Goal: Task Accomplishment & Management: Manage account settings

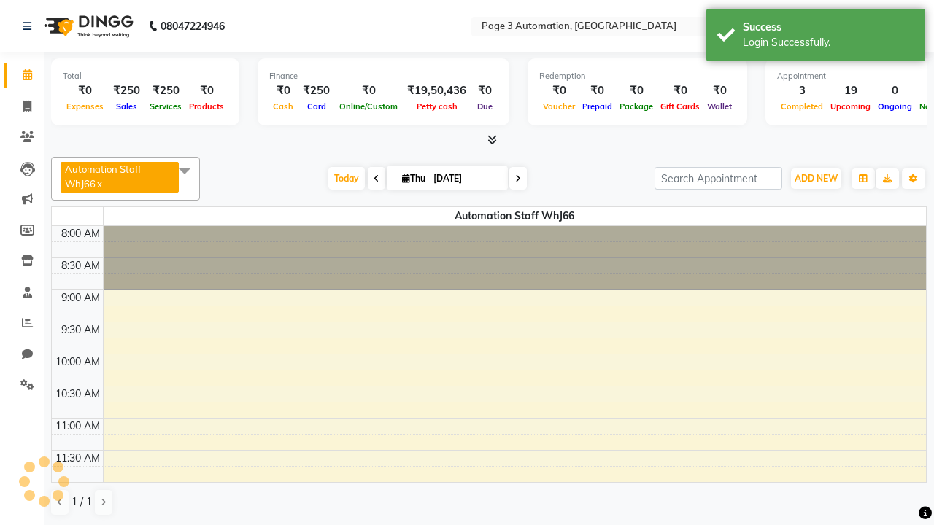
select select "en"
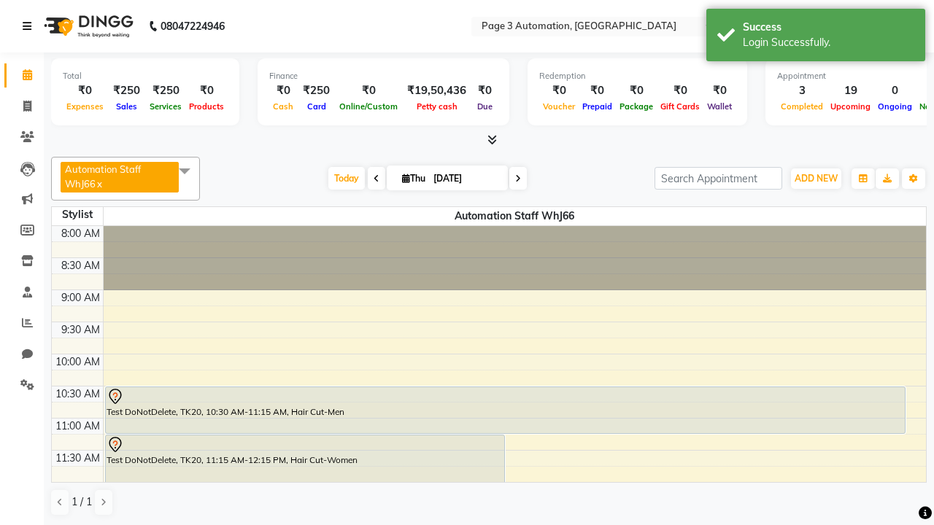
click at [30, 26] on icon at bounding box center [27, 26] width 9 height 10
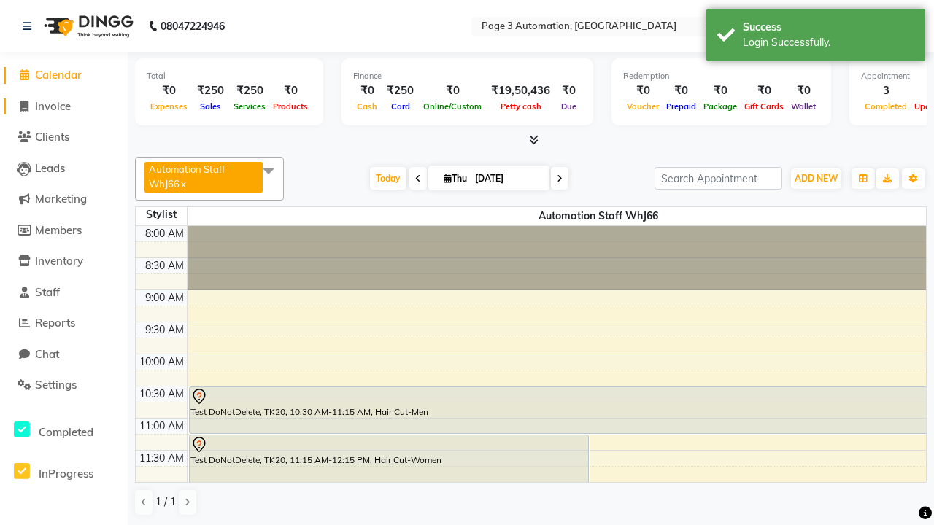
click at [63, 106] on span "Invoice" at bounding box center [53, 106] width 36 height 14
select select "service"
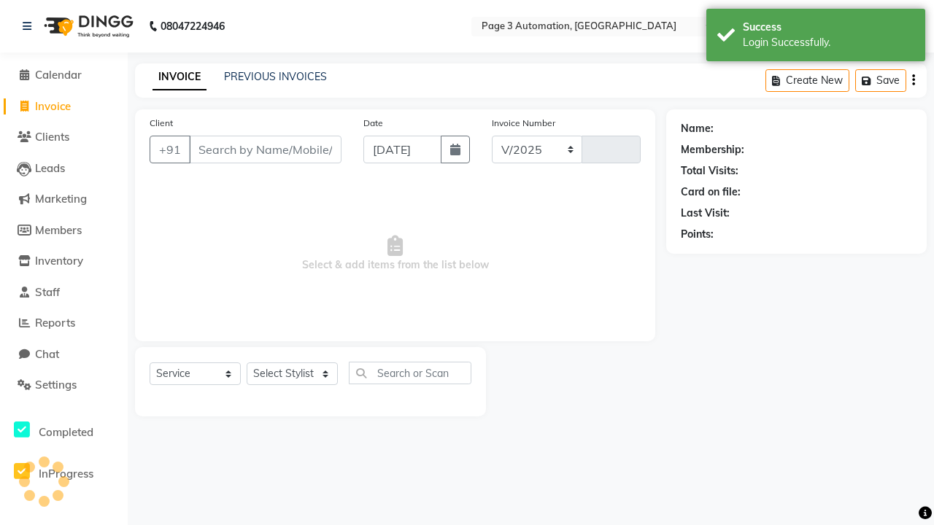
select select "2774"
type input "10076"
click at [30, 26] on icon at bounding box center [27, 26] width 9 height 10
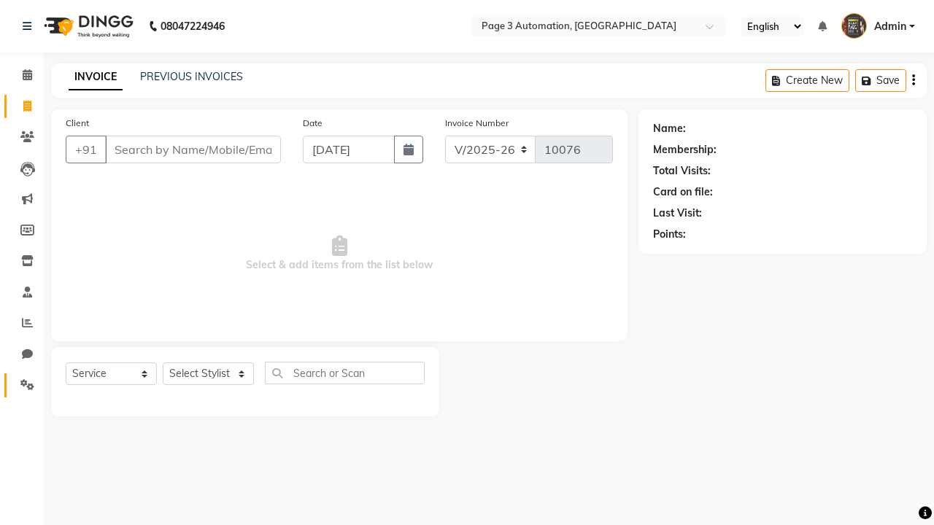
click at [22, 385] on icon at bounding box center [27, 384] width 14 height 11
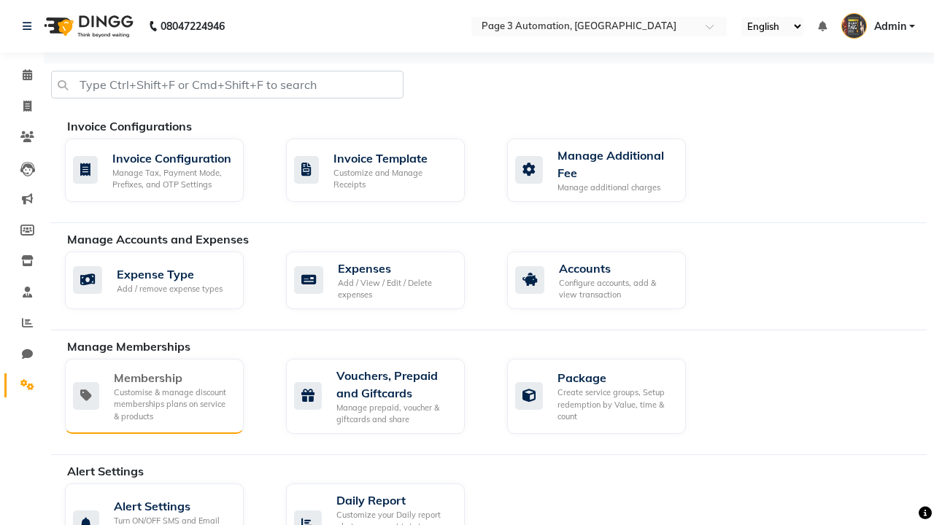
click at [173, 378] on div "Membership" at bounding box center [173, 378] width 118 height 18
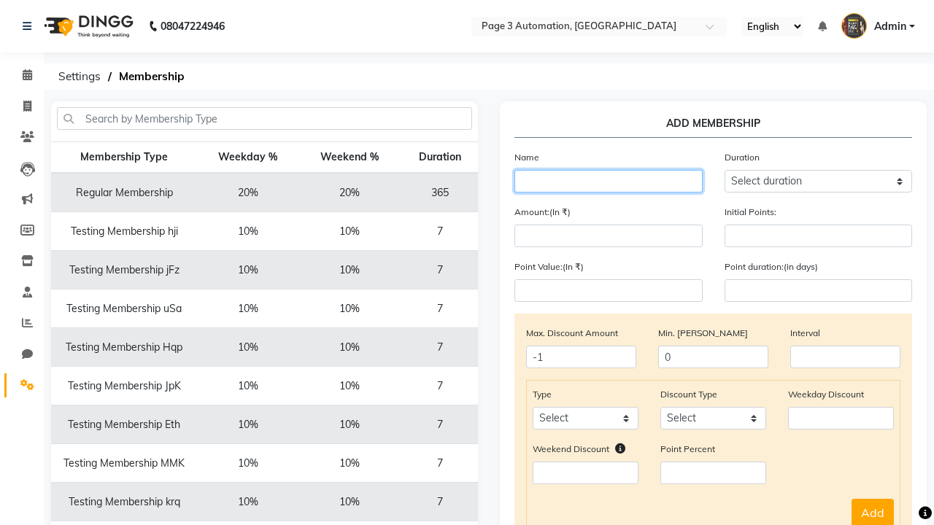
type input "Testing Membership 5uHCv"
select select "1: 7"
type input "7"
type input "Testing Membership 5uHCv"
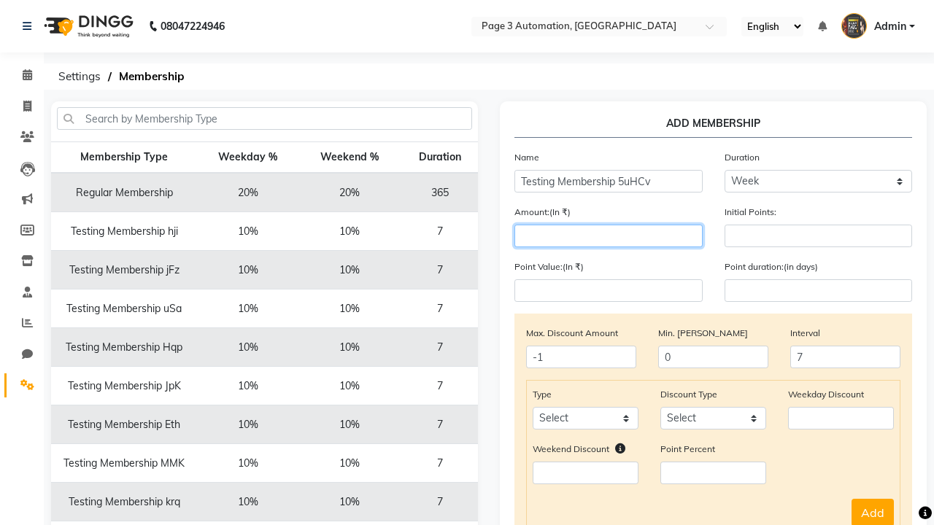
type input "1000"
select select "service"
select select "Percent"
type input "1000"
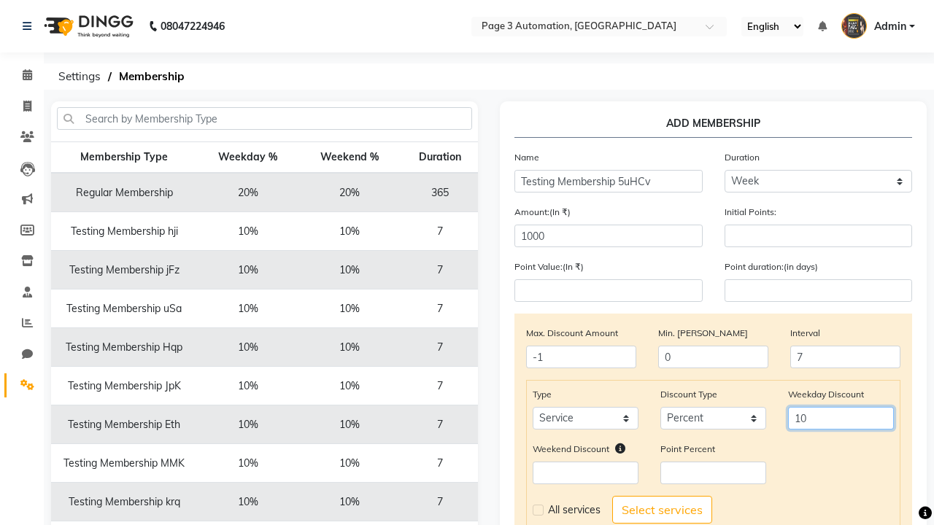
type input "10"
click at [538, 510] on label at bounding box center [538, 510] width 11 height 11
click at [538, 510] on input "checkbox" at bounding box center [537, 510] width 9 height 9
checkbox input "true"
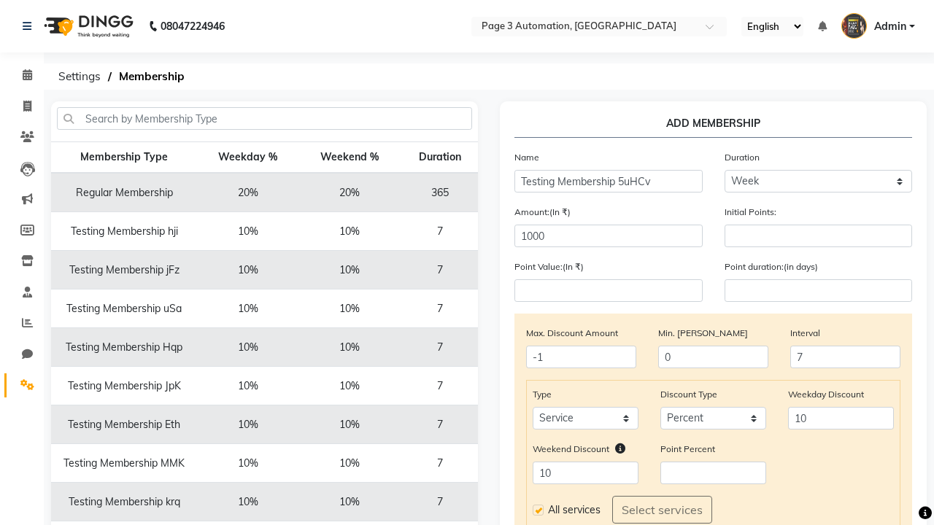
select select
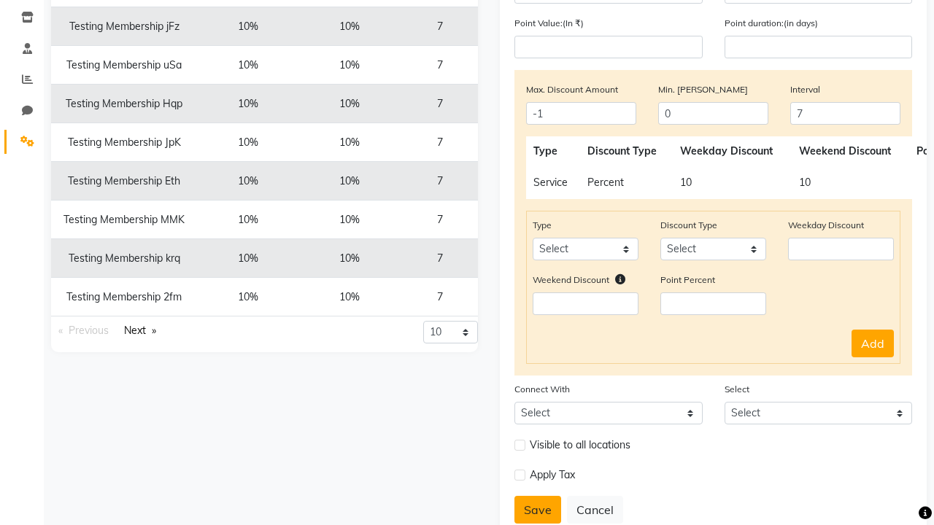
click at [538, 510] on button "Save" at bounding box center [537, 510] width 47 height 28
select select
type input "0"
select select
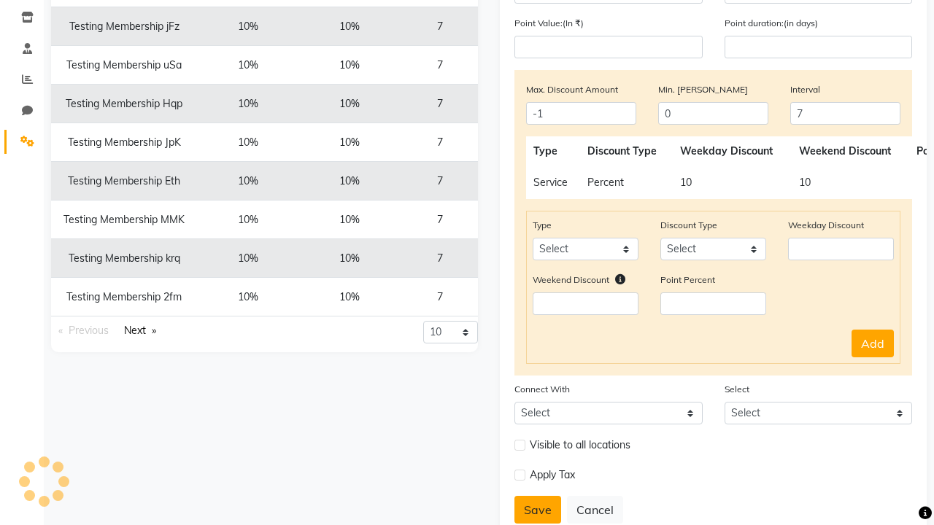
checkbox input "false"
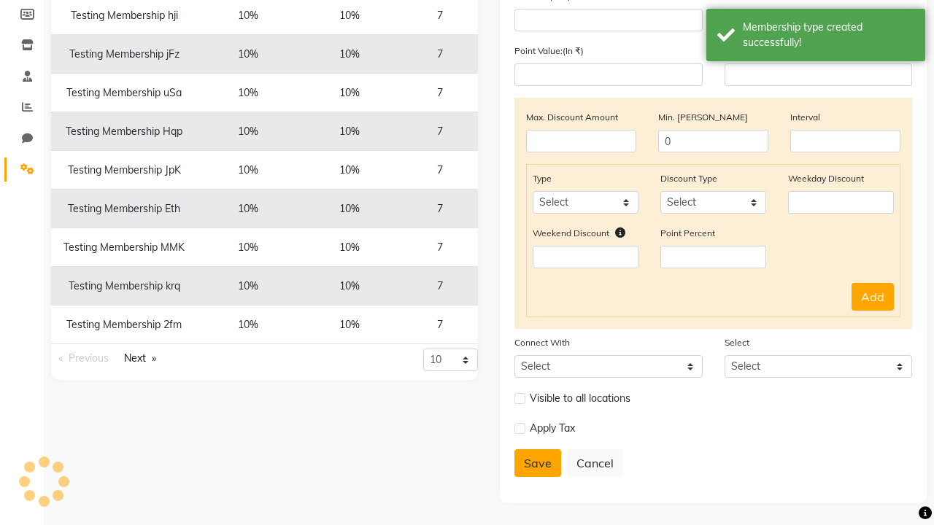
scroll to position [216, 0]
click at [816, 37] on div "Membership type created successfully!" at bounding box center [828, 35] width 171 height 31
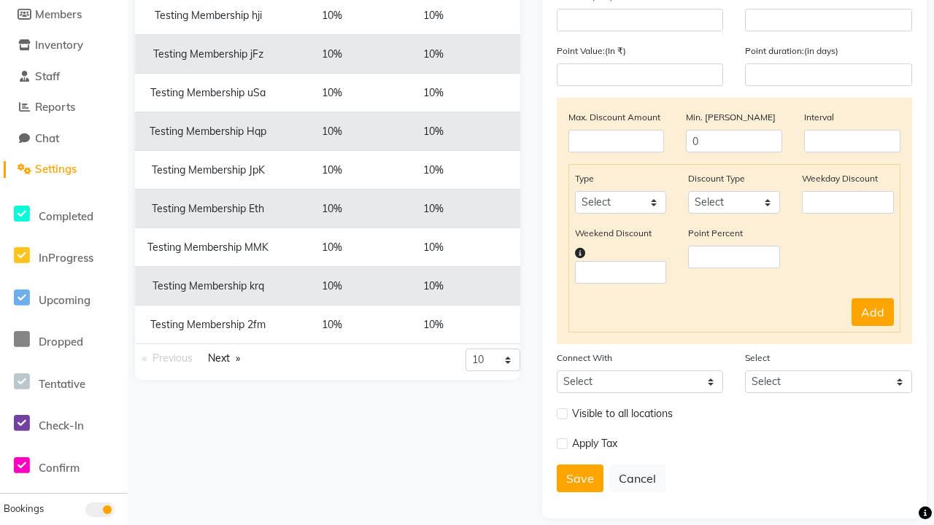
scroll to position [0, 0]
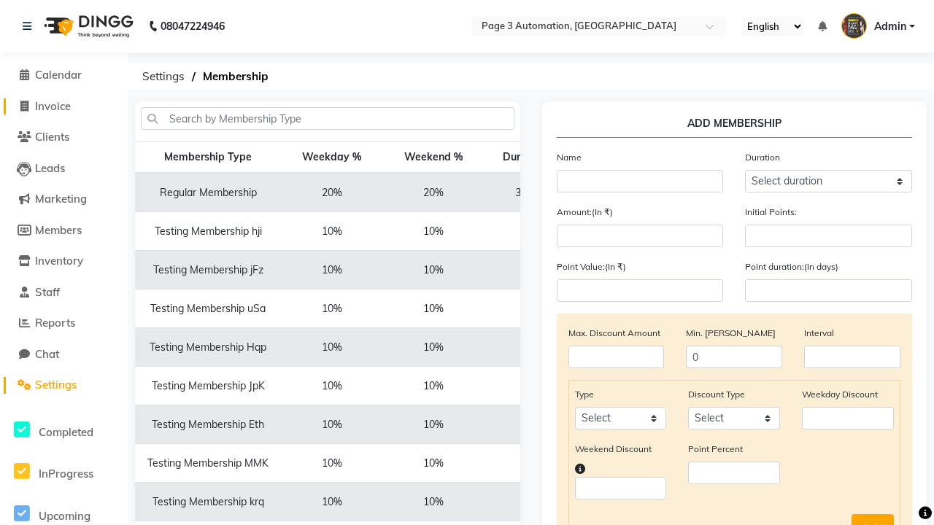
click at [63, 106] on span "Invoice" at bounding box center [53, 106] width 36 height 14
select select "2774"
select select "service"
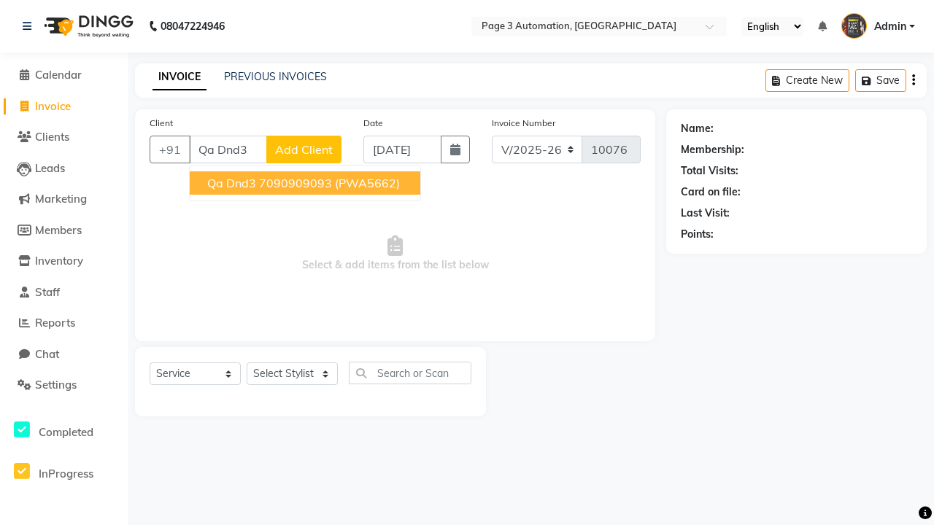
click at [306, 183] on ngb-highlight "7090909093" at bounding box center [295, 183] width 73 height 15
type input "7090909093"
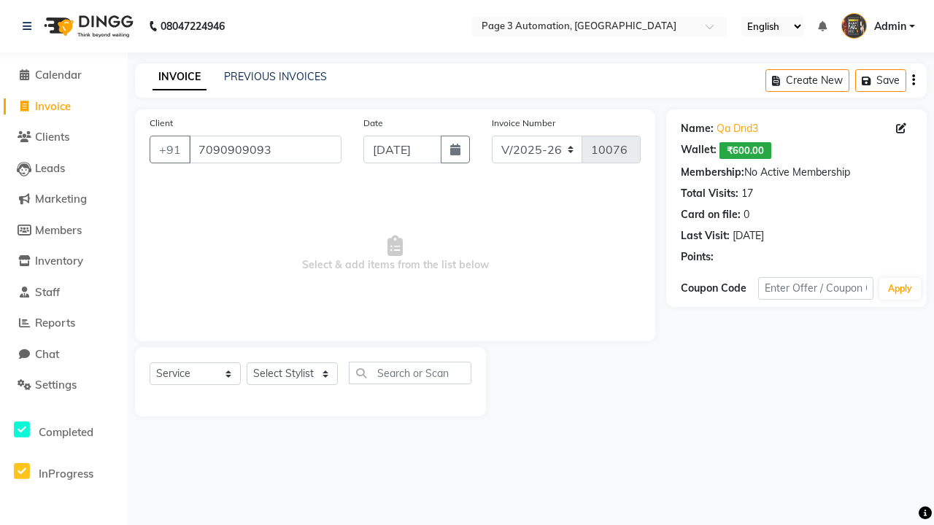
select select "membership"
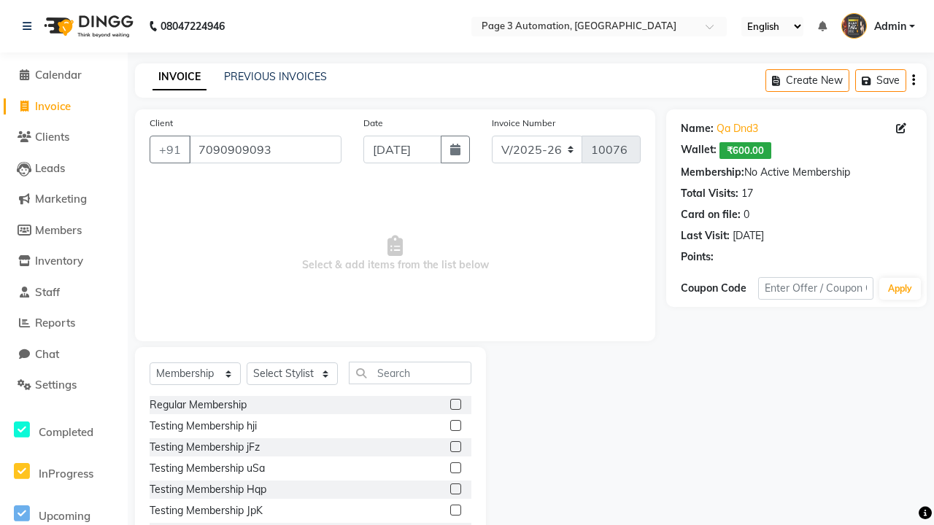
select select "93067"
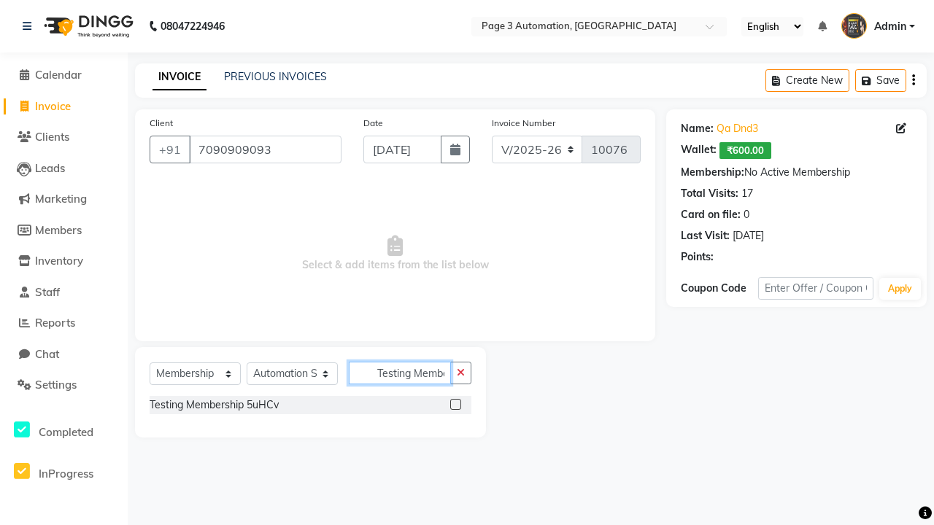
scroll to position [0, 42]
type input "Testing Membership 5uHCv"
click at [455, 404] on label at bounding box center [455, 404] width 11 height 11
click at [455, 404] on input "checkbox" at bounding box center [454, 405] width 9 height 9
select select "select"
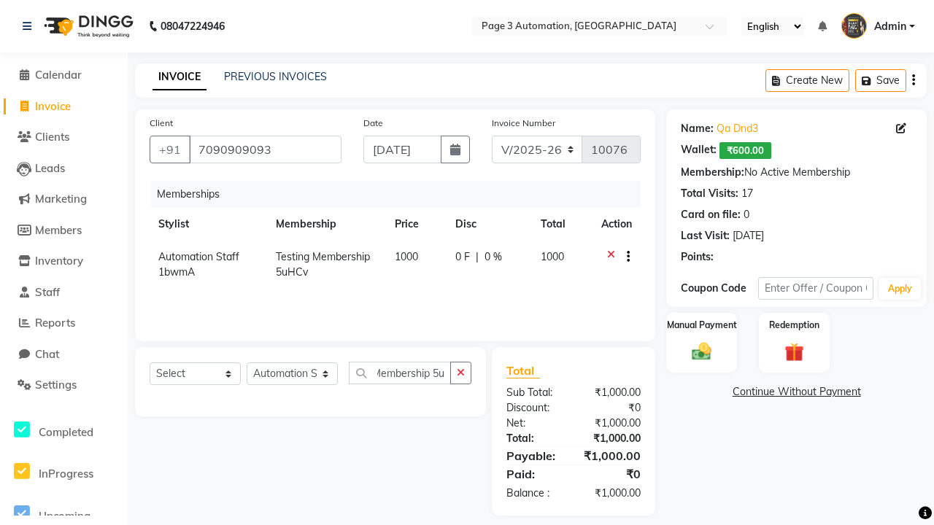
scroll to position [0, 0]
click at [701, 325] on label "Manual Payment" at bounding box center [702, 325] width 73 height 14
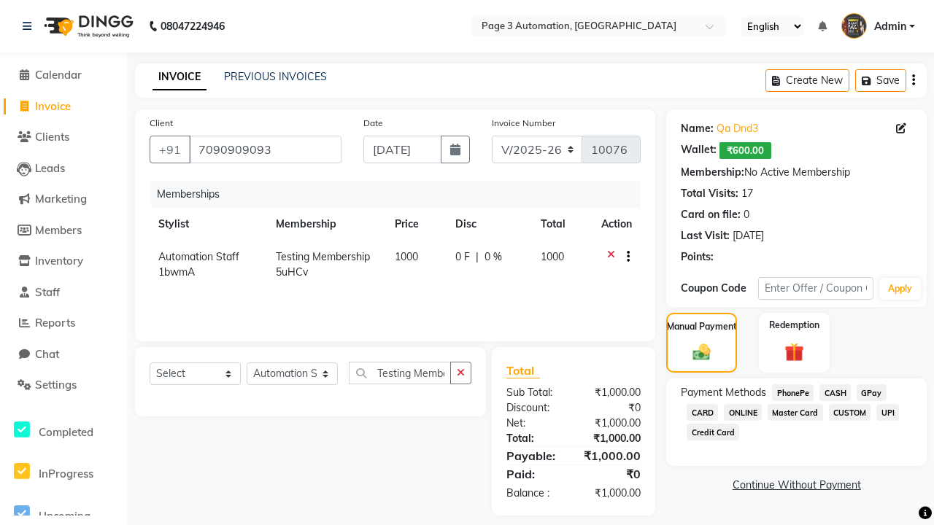
click at [835, 393] on span "CASH" at bounding box center [834, 393] width 31 height 17
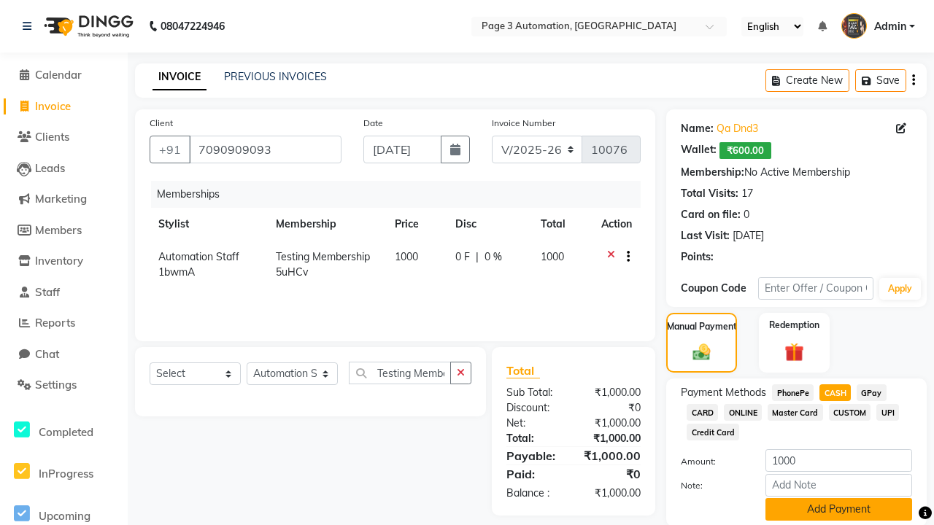
click at [838, 509] on button "Add Payment" at bounding box center [838, 509] width 147 height 23
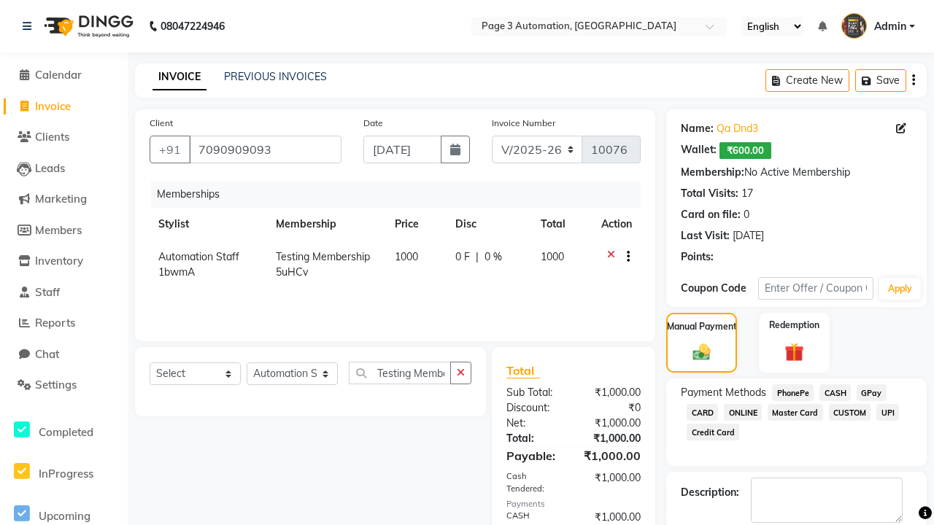
checkbox input "false"
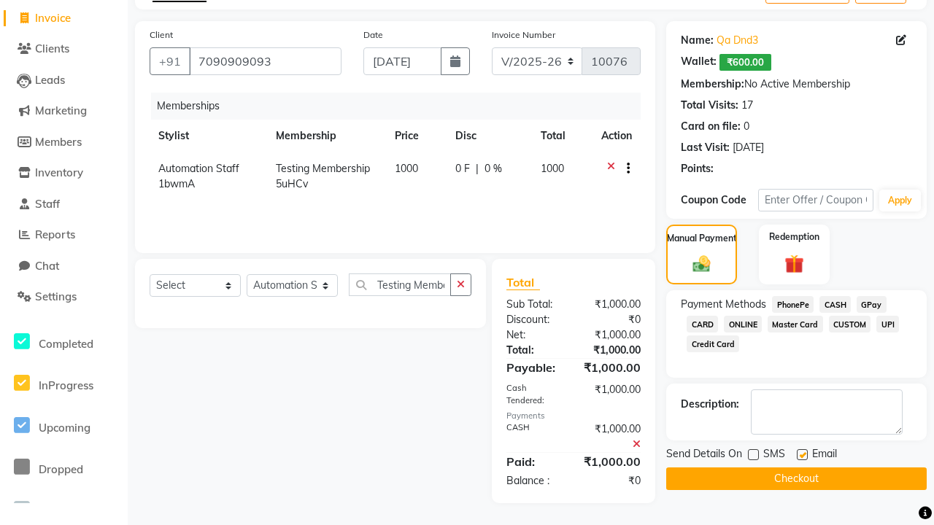
click at [802, 455] on label at bounding box center [802, 455] width 11 height 11
click at [802, 455] on input "checkbox" at bounding box center [801, 455] width 9 height 9
checkbox input "false"
click at [796, 479] on button "Checkout" at bounding box center [796, 479] width 261 height 23
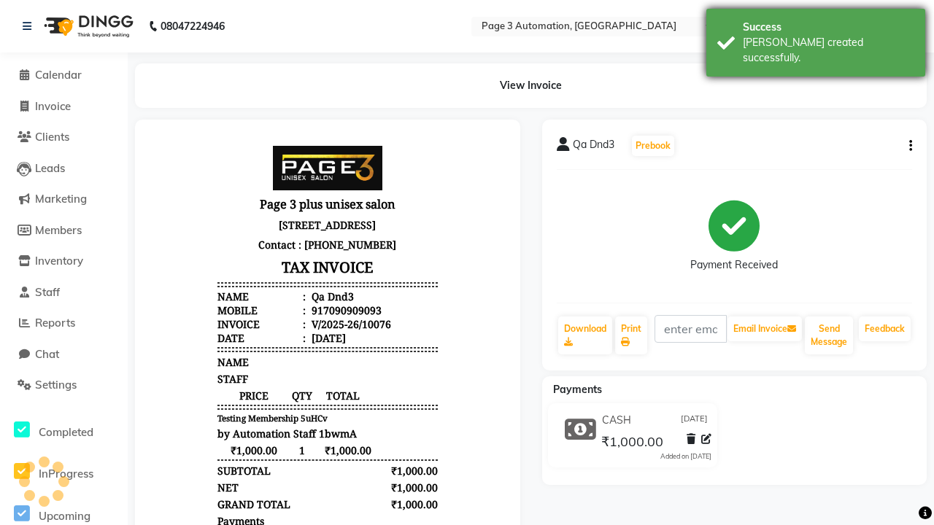
click at [816, 37] on div "[PERSON_NAME] created successfully." at bounding box center [828, 50] width 171 height 31
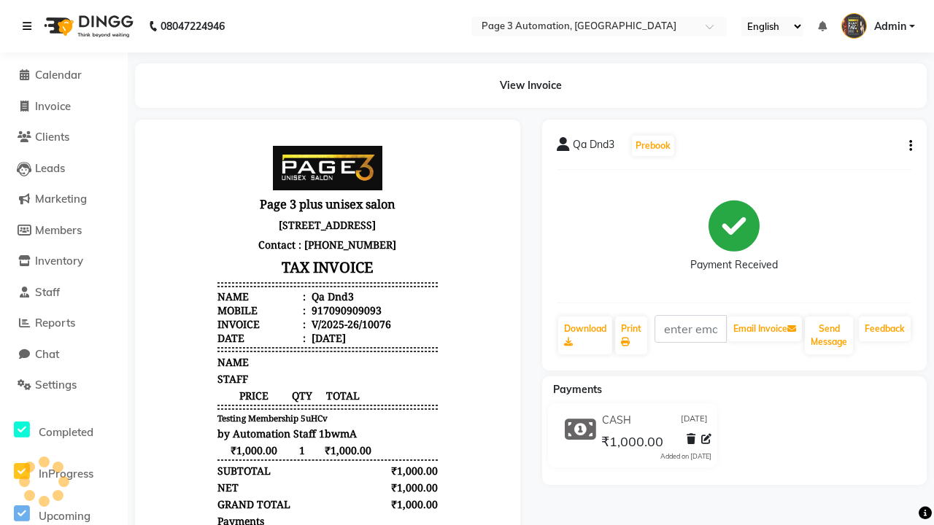
click at [30, 26] on icon at bounding box center [27, 26] width 9 height 10
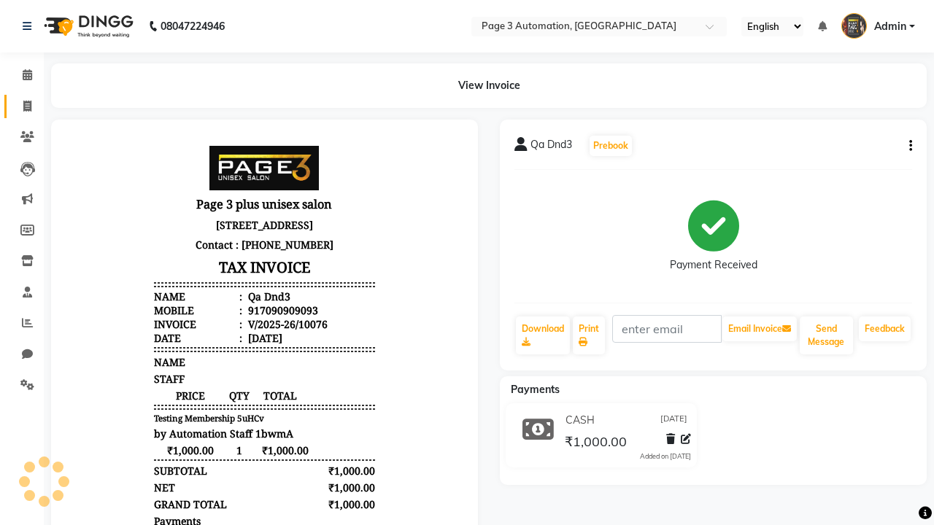
click at [22, 106] on span at bounding box center [28, 107] width 26 height 17
select select "service"
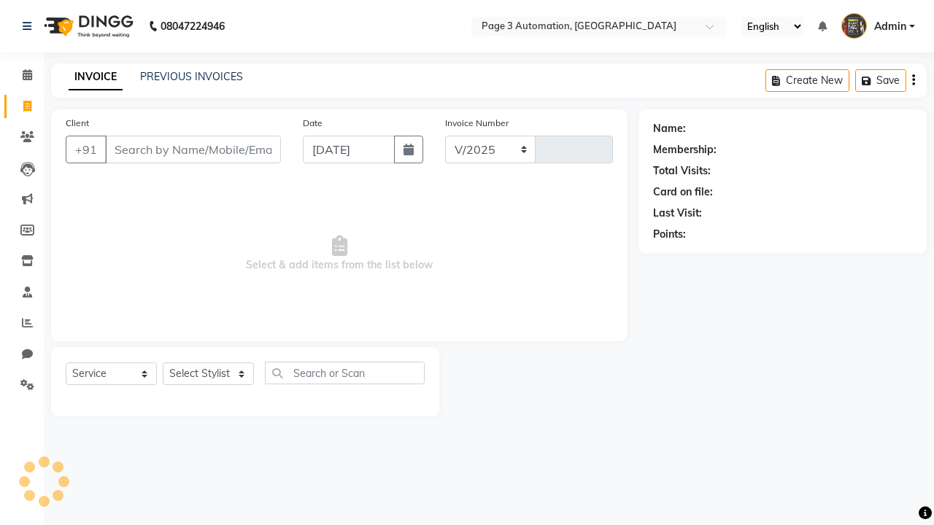
select select "2774"
type input "10077"
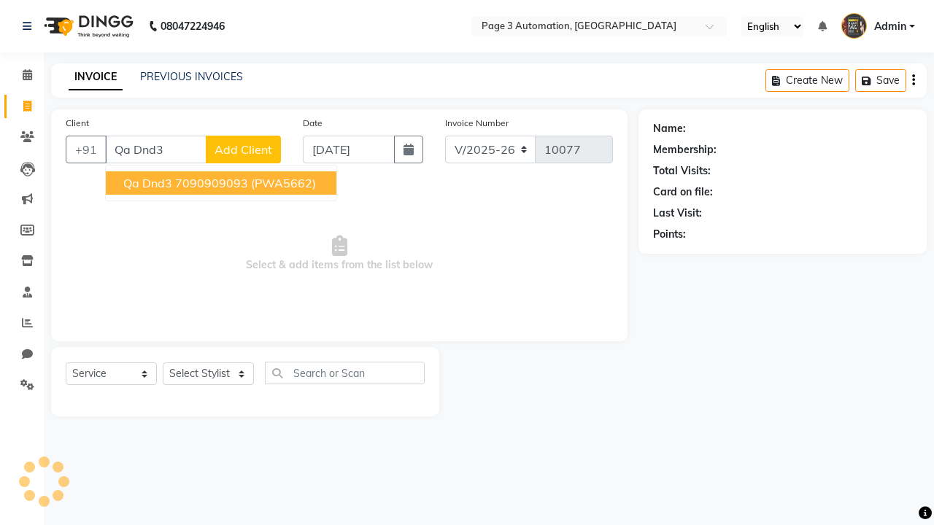
click at [223, 183] on ngb-highlight "7090909093" at bounding box center [211, 183] width 73 height 15
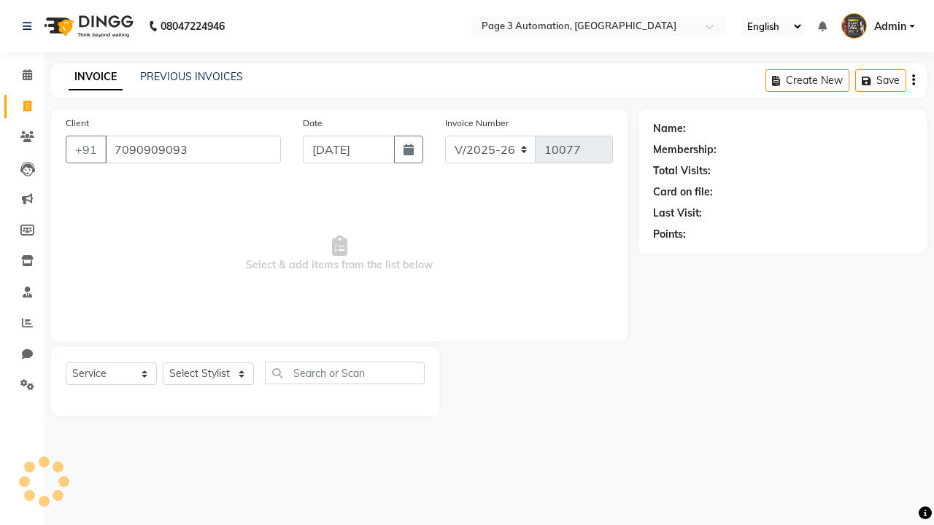
type input "7090909093"
select select "1: Object"
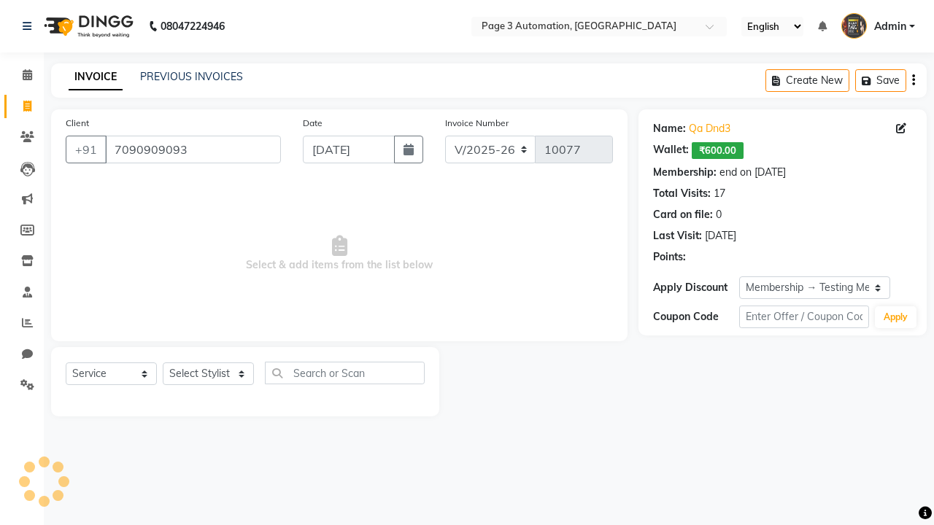
select select "93067"
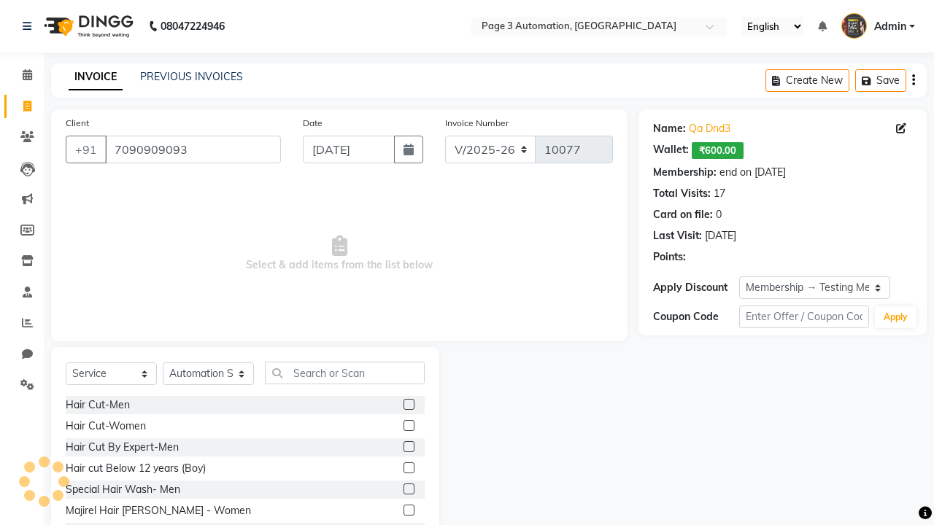
click at [408, 447] on label at bounding box center [409, 446] width 11 height 11
click at [408, 447] on input "checkbox" at bounding box center [408, 447] width 9 height 9
checkbox input "true"
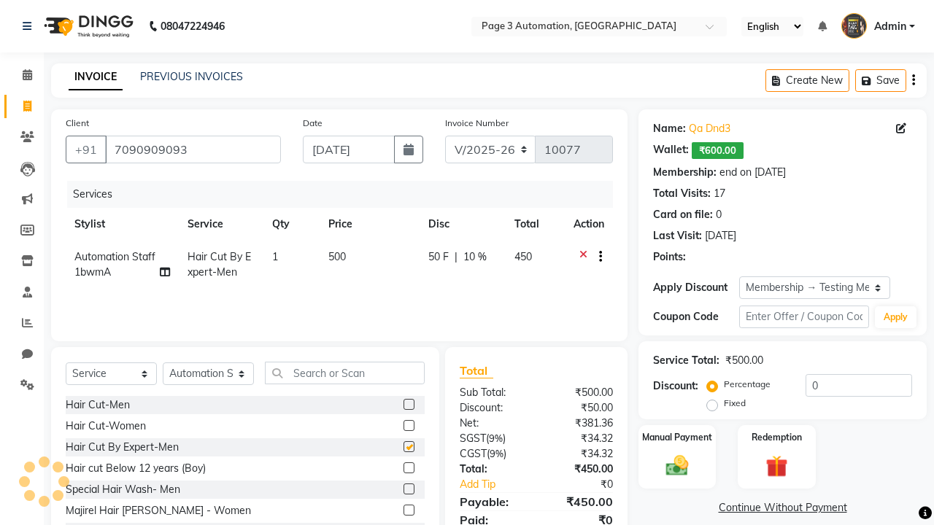
type input "10"
checkbox input "false"
click at [677, 437] on label "Manual Payment" at bounding box center [677, 437] width 73 height 14
click at [807, 509] on span "CASH" at bounding box center [807, 509] width 31 height 17
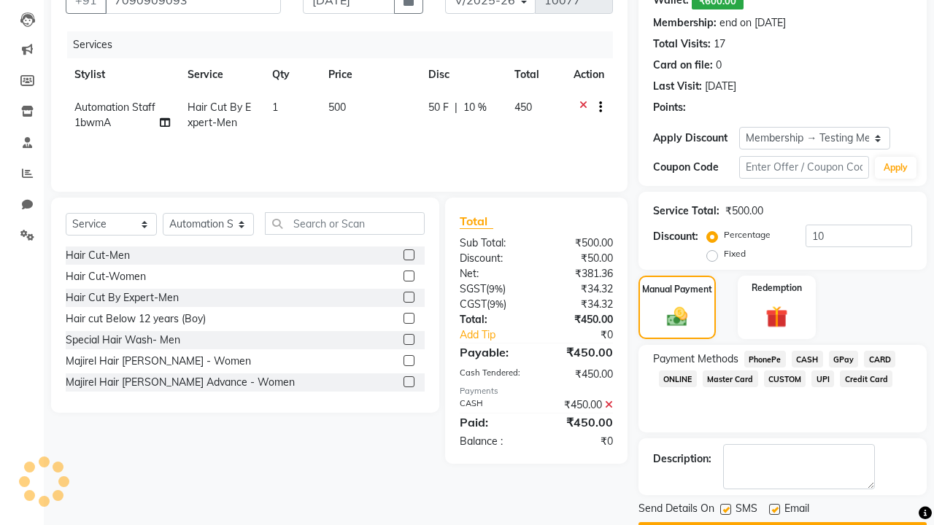
click at [725, 509] on label at bounding box center [725, 509] width 11 height 11
click at [725, 509] on input "checkbox" at bounding box center [724, 510] width 9 height 9
checkbox input "false"
click at [774, 509] on label at bounding box center [774, 509] width 11 height 11
click at [774, 509] on input "checkbox" at bounding box center [773, 510] width 9 height 9
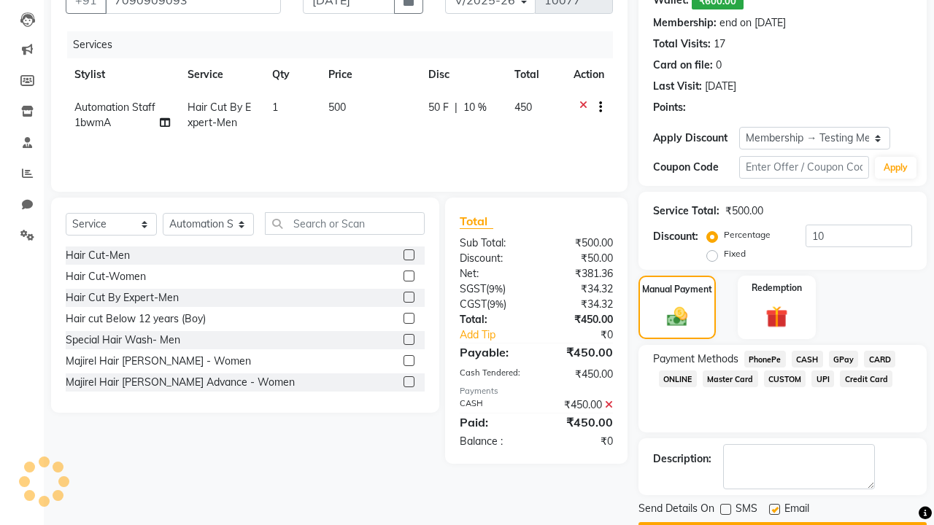
checkbox input "false"
click at [782, 522] on button "Checkout" at bounding box center [783, 533] width 288 height 23
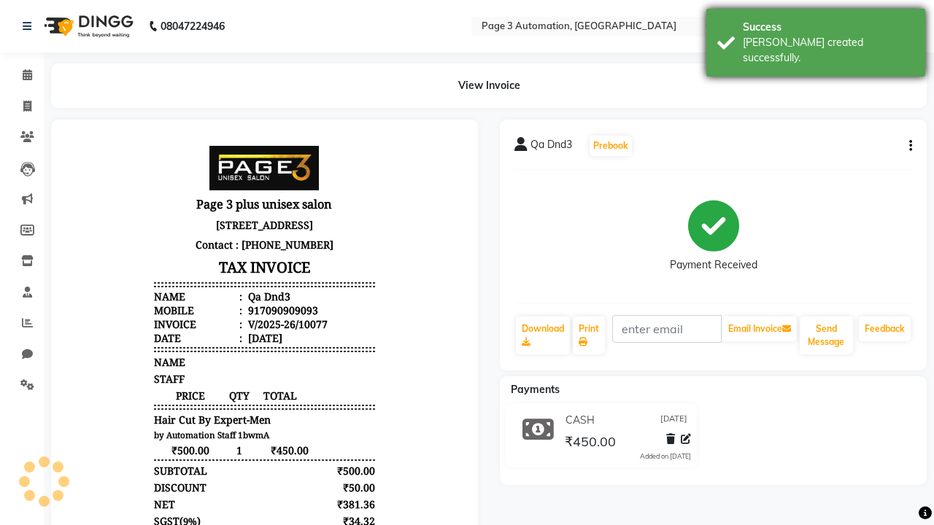
click at [816, 37] on div "[PERSON_NAME] created successfully." at bounding box center [828, 50] width 171 height 31
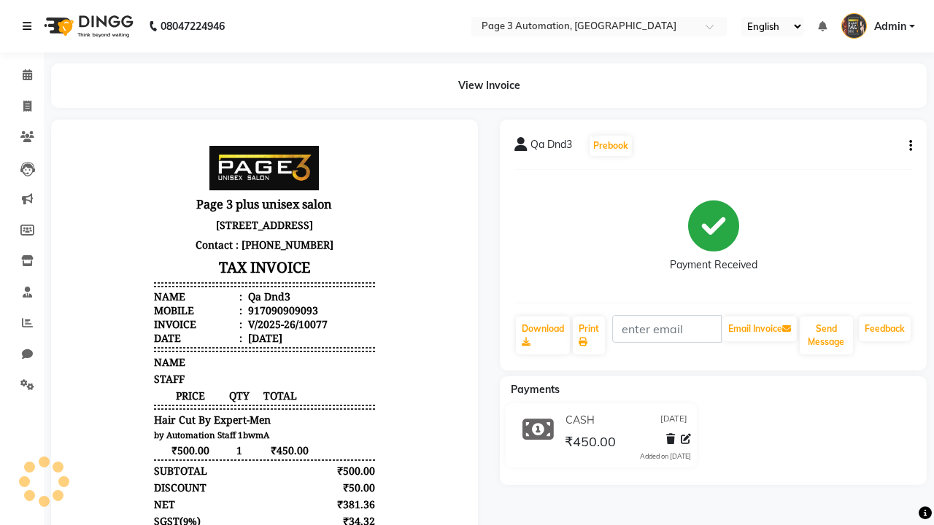
click at [30, 26] on icon at bounding box center [27, 26] width 9 height 10
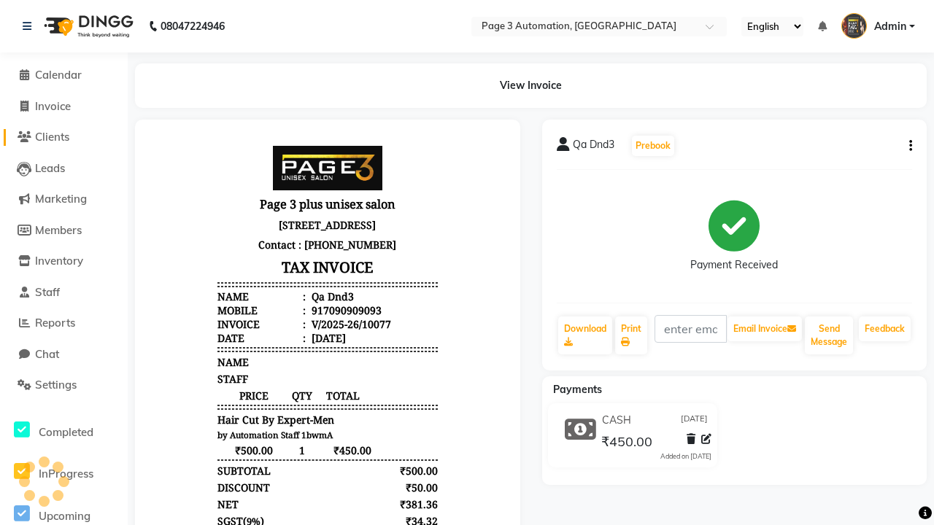
click at [63, 137] on span "Clients" at bounding box center [52, 137] width 34 height 14
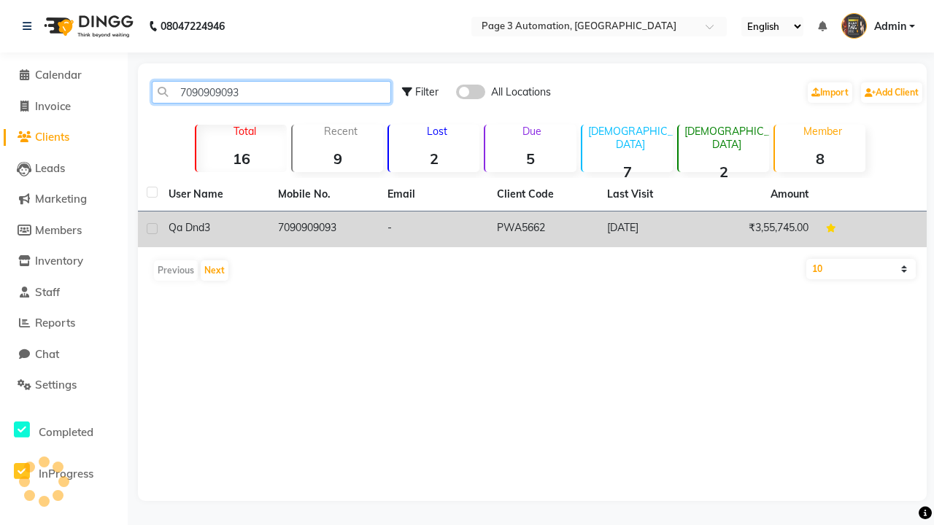
type input "7090909093"
click at [324, 229] on td "7090909093" at bounding box center [323, 230] width 109 height 36
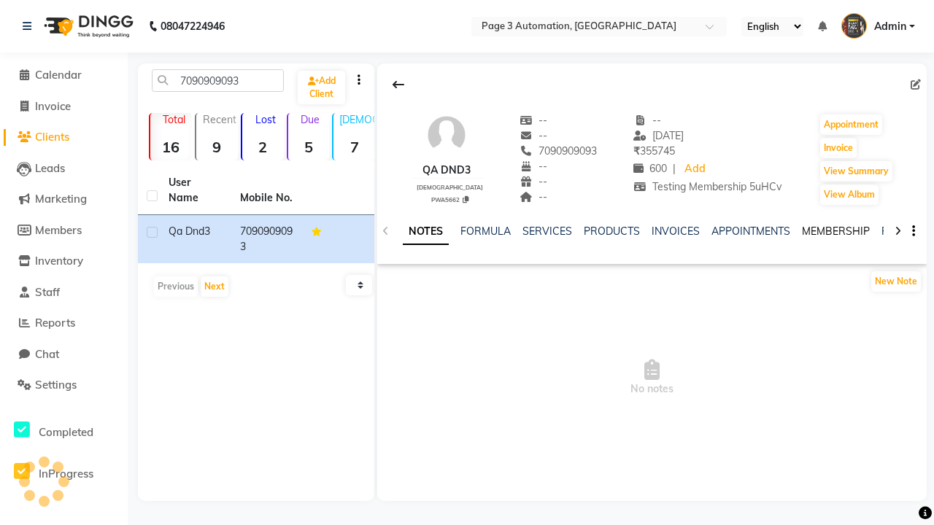
click at [836, 231] on link "MEMBERSHIP" at bounding box center [836, 231] width 68 height 13
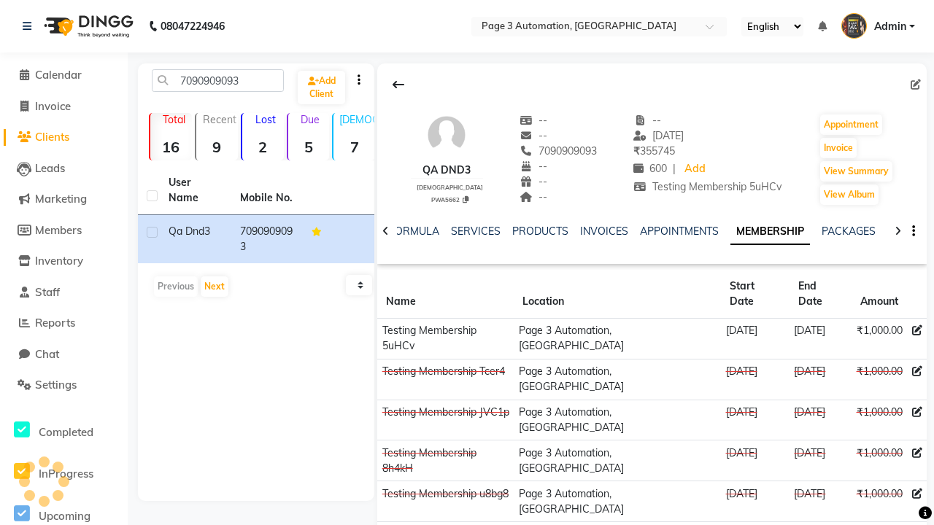
click at [916, 325] on icon at bounding box center [917, 330] width 10 height 10
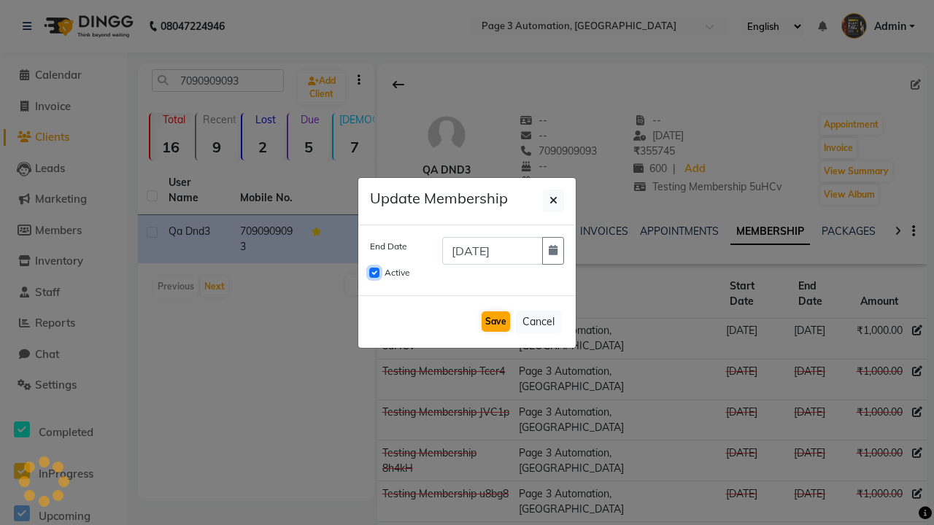
click at [374, 273] on input "Active" at bounding box center [374, 273] width 10 height 10
checkbox input "false"
click at [495, 322] on button "Save" at bounding box center [496, 322] width 28 height 20
checkbox input "false"
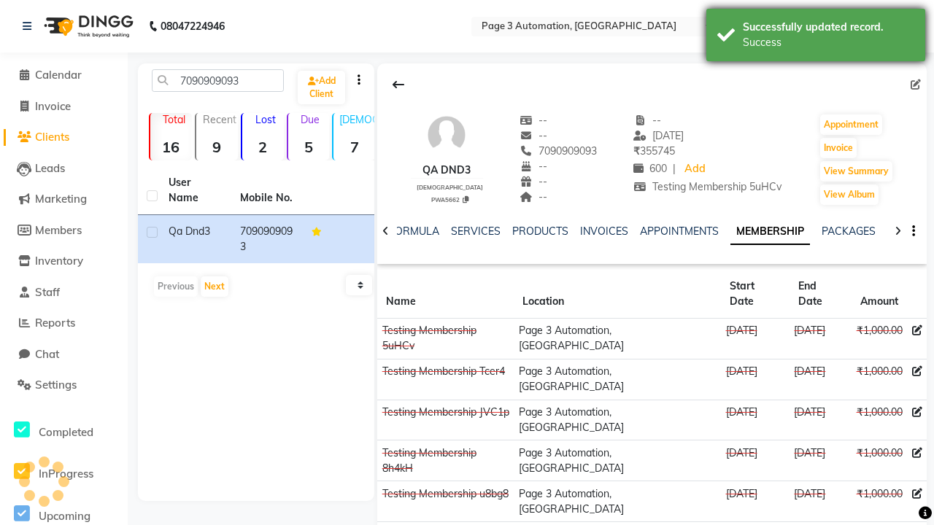
click at [816, 37] on div "Success" at bounding box center [828, 42] width 171 height 15
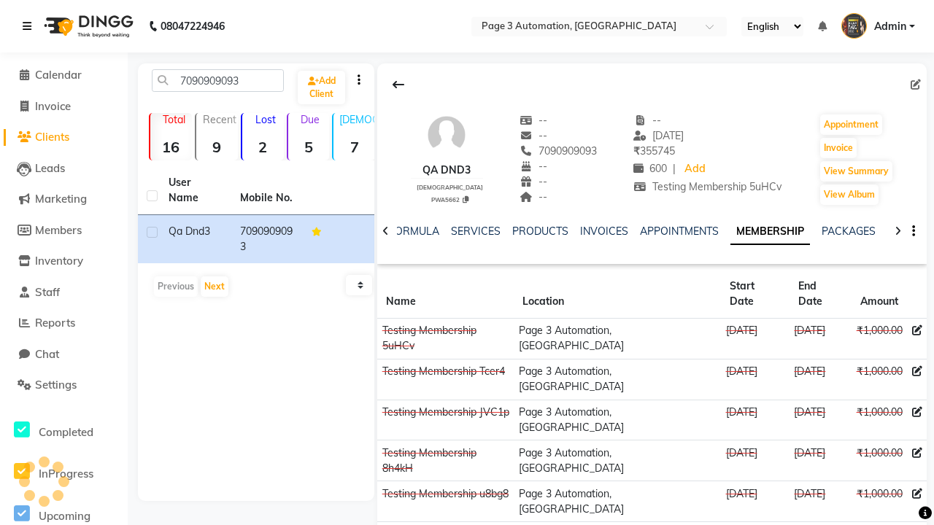
click at [30, 26] on icon at bounding box center [27, 26] width 9 height 10
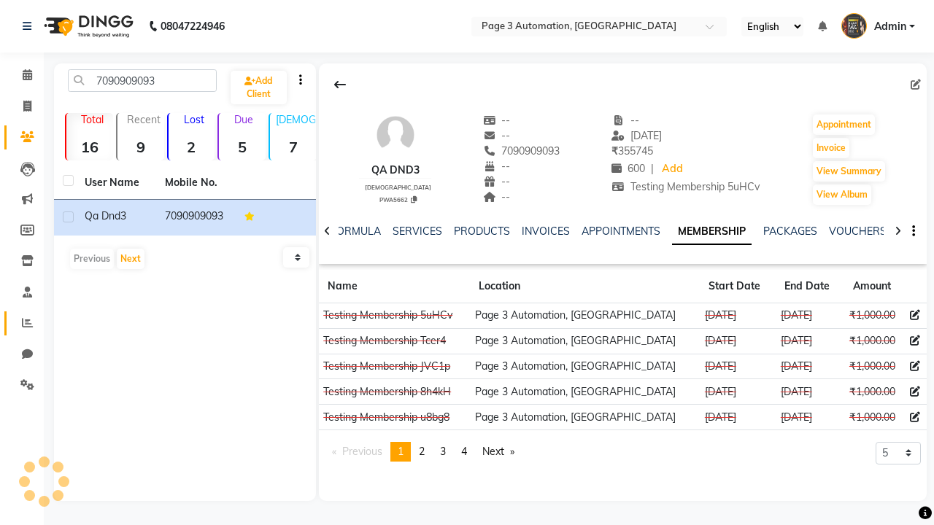
click at [22, 323] on icon at bounding box center [27, 322] width 11 height 11
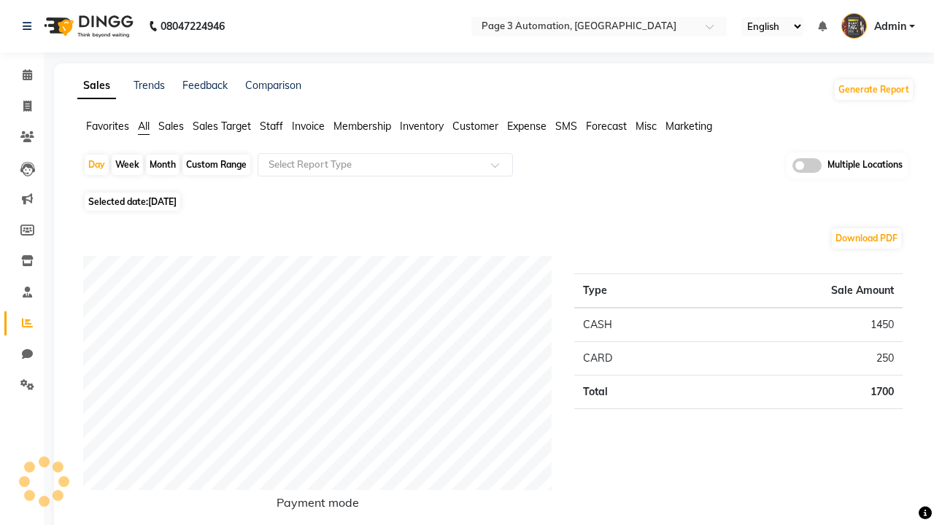
type input "Invoice"
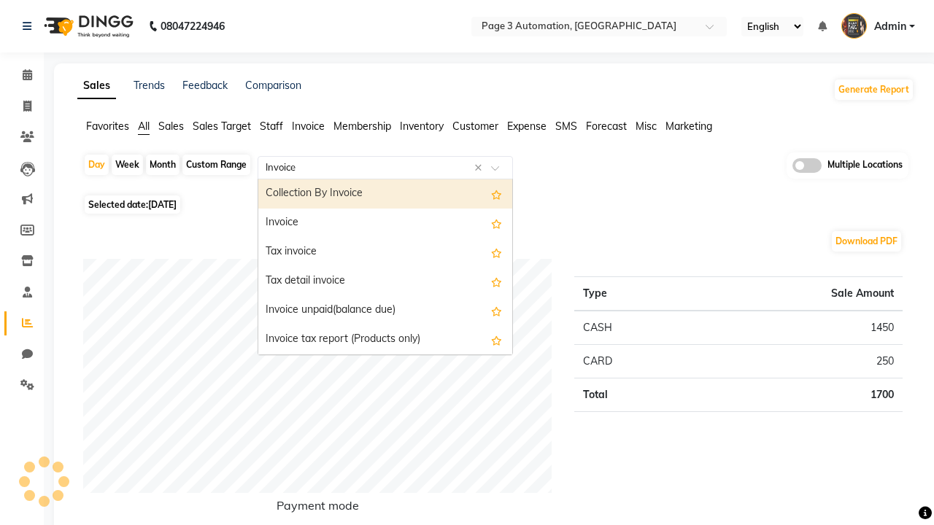
click at [385, 223] on div "Invoice" at bounding box center [385, 223] width 254 height 29
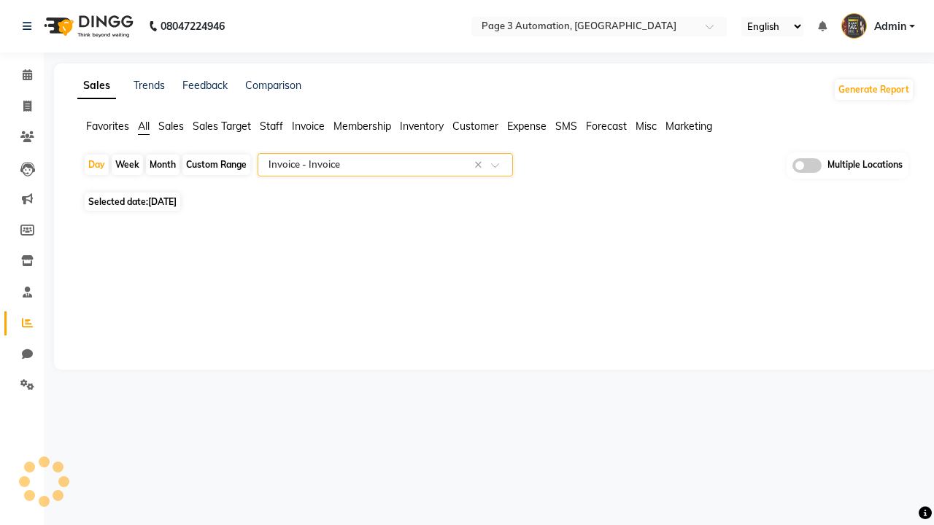
select select "full_report"
select select "csv"
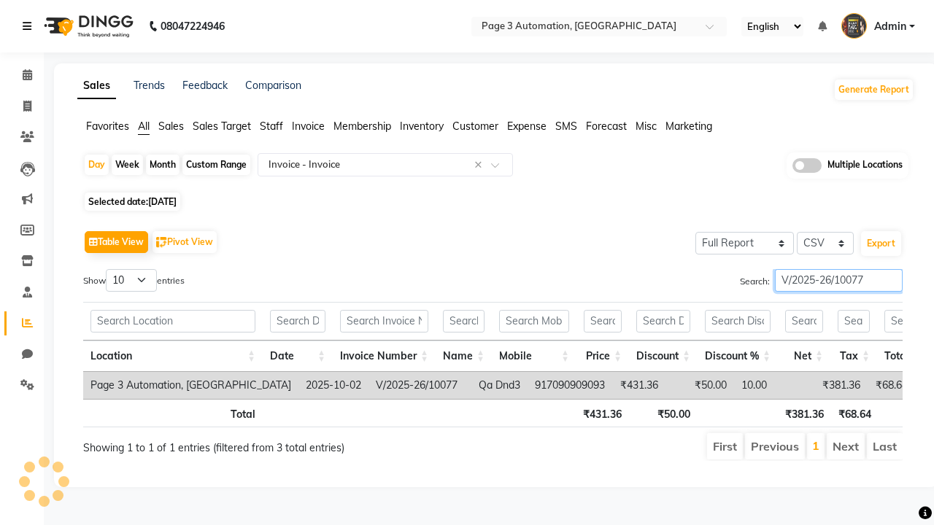
type input "V/2025-26/10077"
click at [30, 26] on icon at bounding box center [27, 26] width 9 height 10
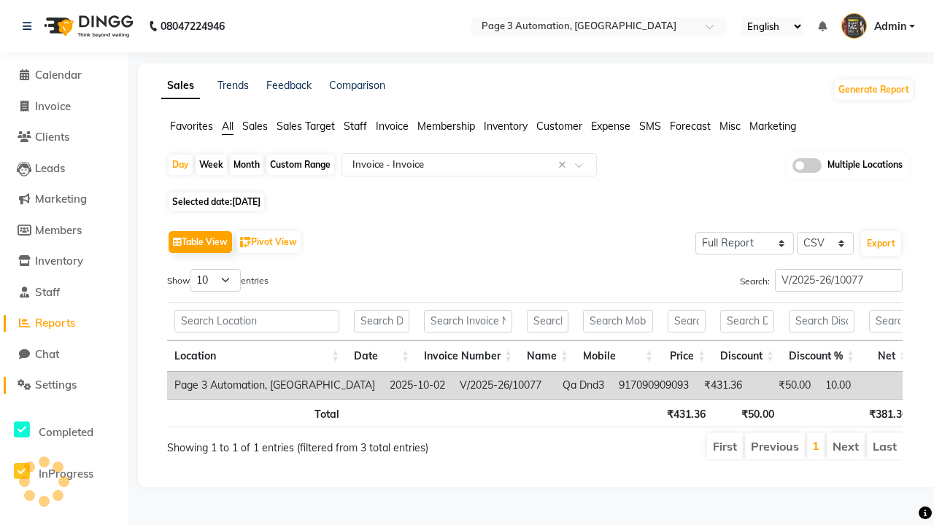
click at [63, 385] on span "Settings" at bounding box center [56, 385] width 42 height 14
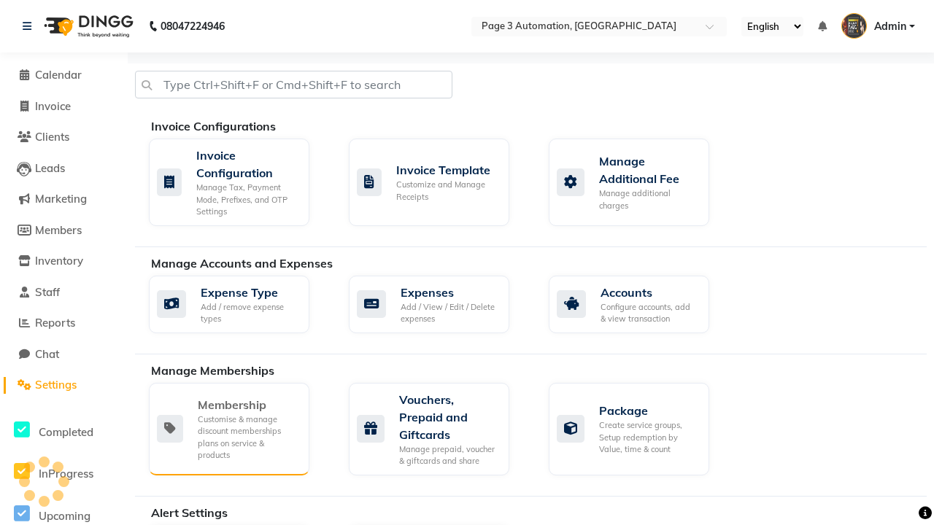
click at [247, 405] on div "Membership" at bounding box center [248, 405] width 100 height 18
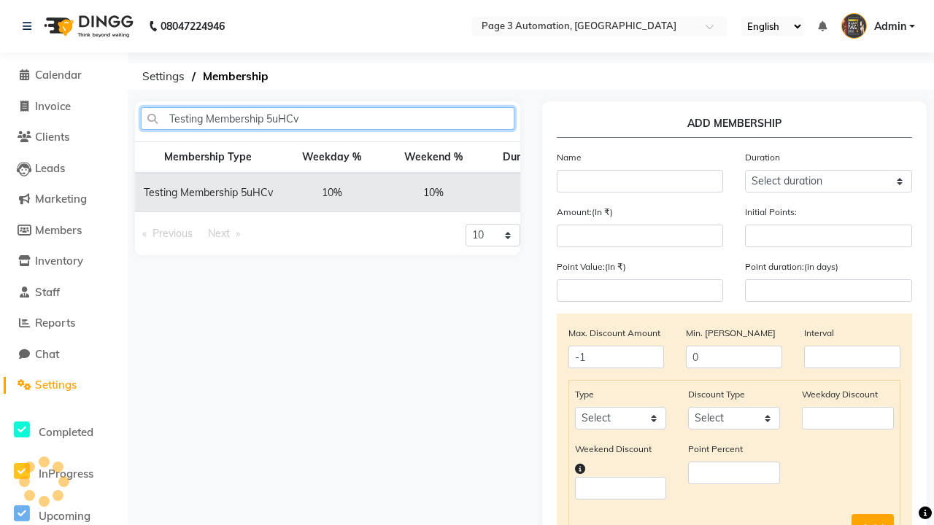
type input "Testing Membership 5uHCv"
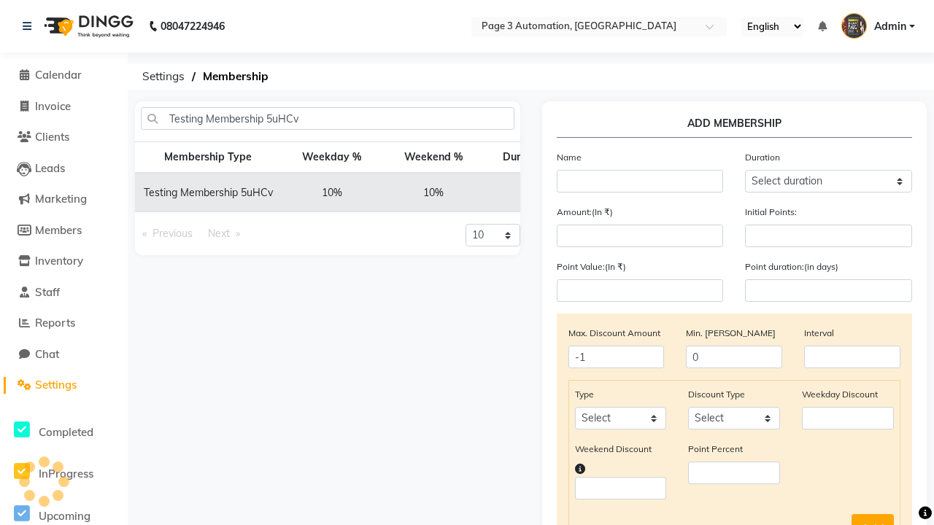
click at [688, 193] on icon at bounding box center [692, 192] width 8 height 9
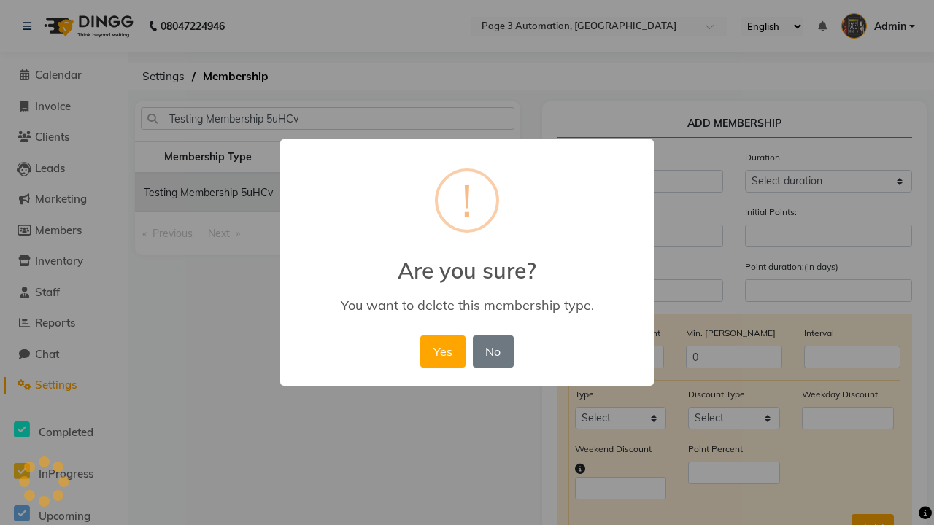
scroll to position [0, 198]
click at [450, 336] on button "Yes" at bounding box center [442, 352] width 45 height 32
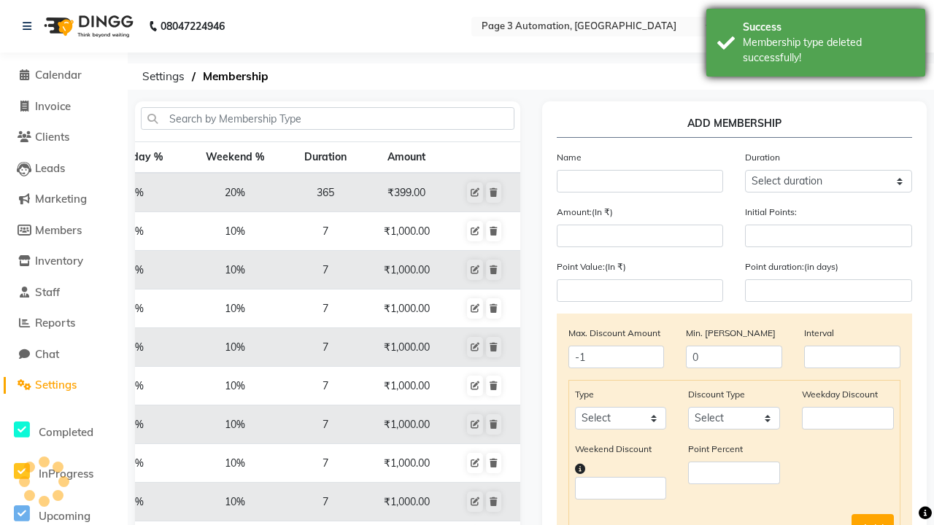
click at [816, 45] on div "Membership type deleted successfully!" at bounding box center [828, 50] width 171 height 31
